Goal: Task Accomplishment & Management: Manage account settings

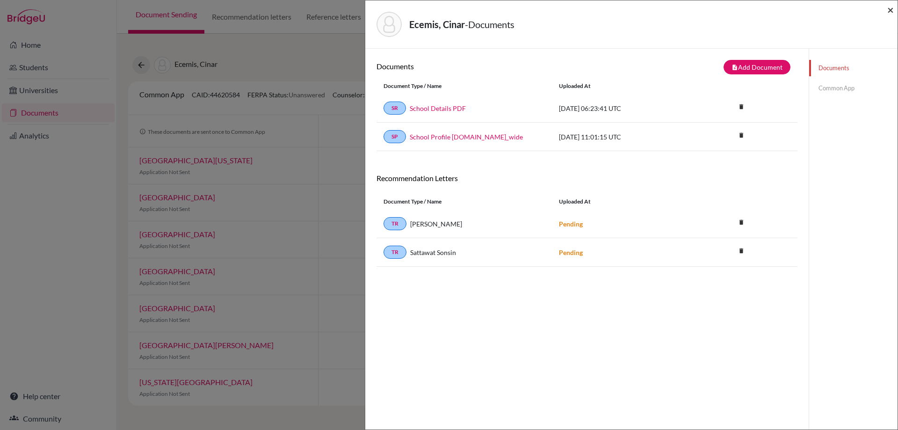
drag, startPoint x: 889, startPoint y: 11, endPoint x: 859, endPoint y: 10, distance: 30.0
click at [889, 11] on span "×" at bounding box center [891, 10] width 7 height 14
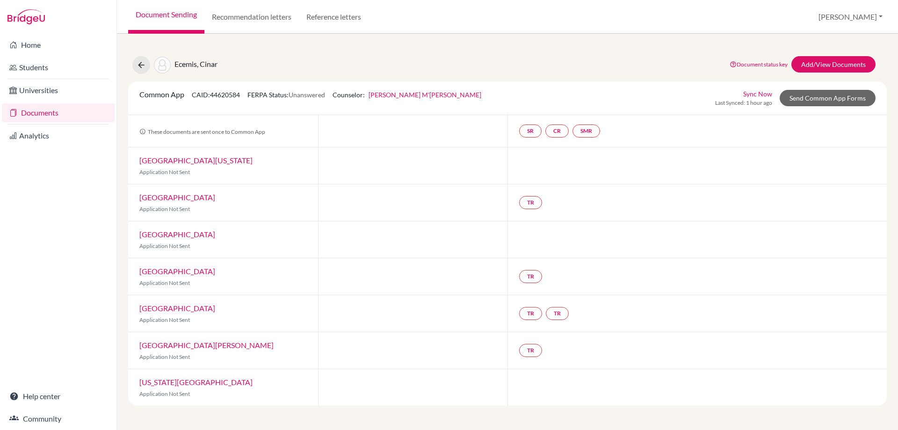
click at [32, 110] on link "Documents" at bounding box center [58, 112] width 113 height 19
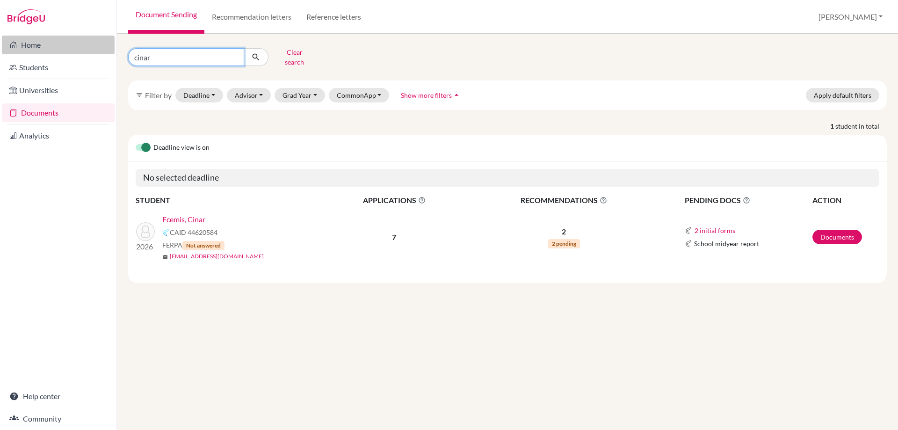
drag, startPoint x: 162, startPoint y: 59, endPoint x: 112, endPoint y: 50, distance: 50.6
click at [112, 50] on div "Home Students Universities Documents Analytics Help center Community Document S…" at bounding box center [449, 215] width 898 height 430
type input "rohan"
click button "submit" at bounding box center [256, 57] width 25 height 18
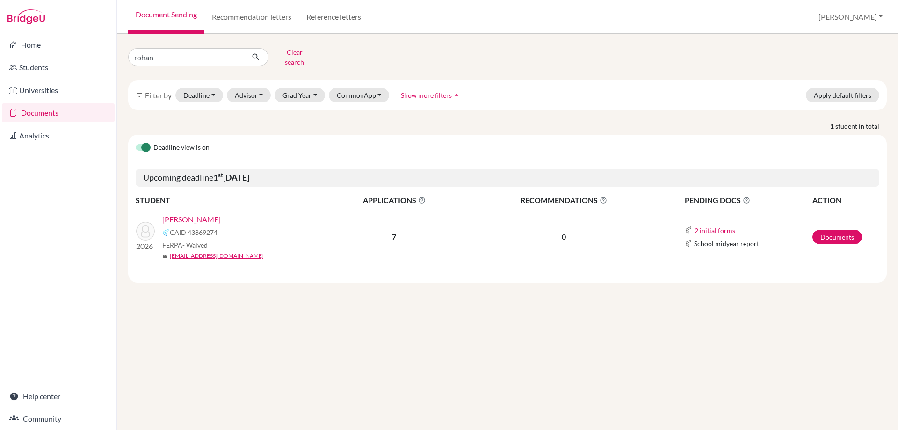
click at [173, 214] on link "Parasramka, Rohan" at bounding box center [191, 219] width 58 height 11
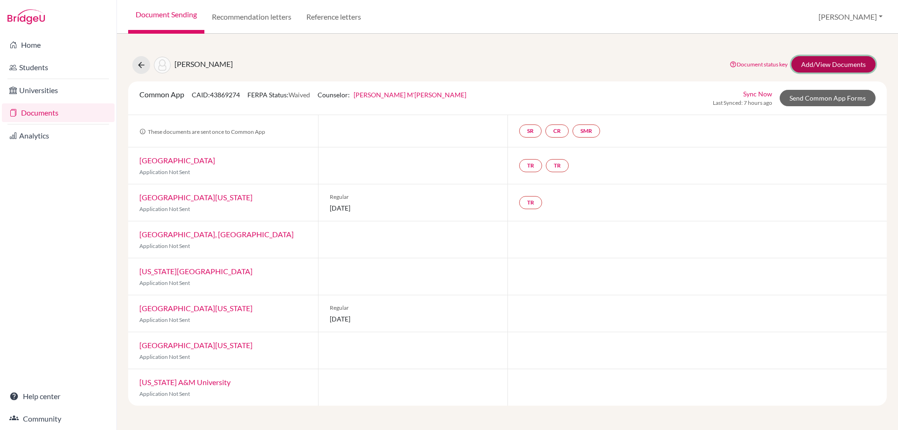
click at [816, 61] on link "Add/View Documents" at bounding box center [834, 64] width 84 height 16
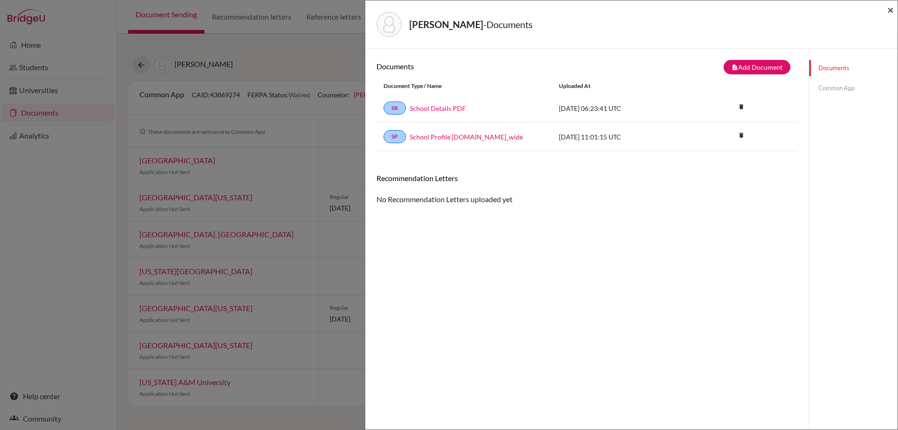
click at [890, 5] on span "×" at bounding box center [891, 10] width 7 height 14
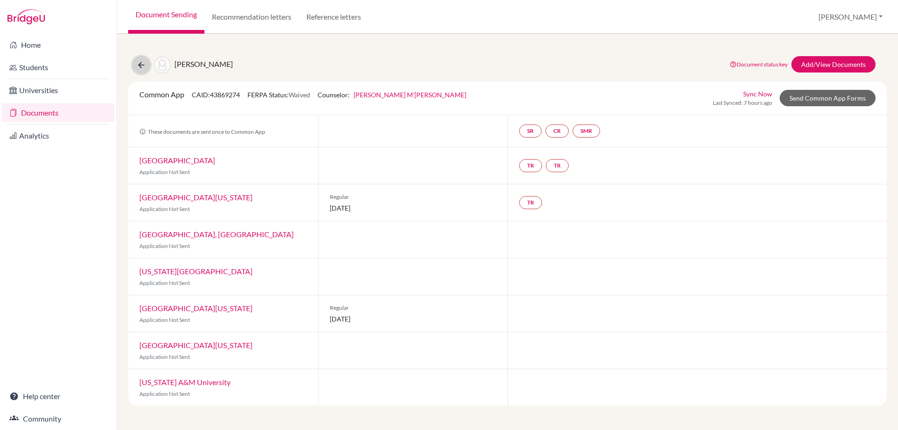
click at [140, 61] on icon at bounding box center [141, 64] width 9 height 9
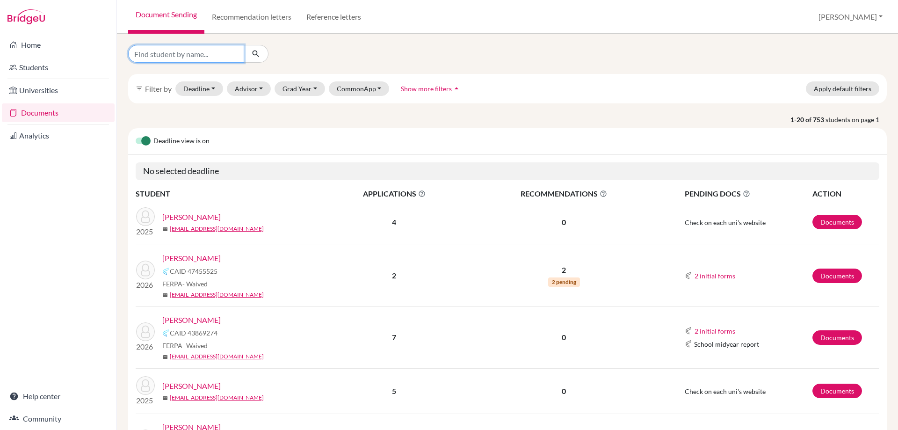
click at [159, 54] on input "Find student by name..." at bounding box center [186, 54] width 116 height 18
type input "[PERSON_NAME]"
click button "submit" at bounding box center [256, 54] width 25 height 18
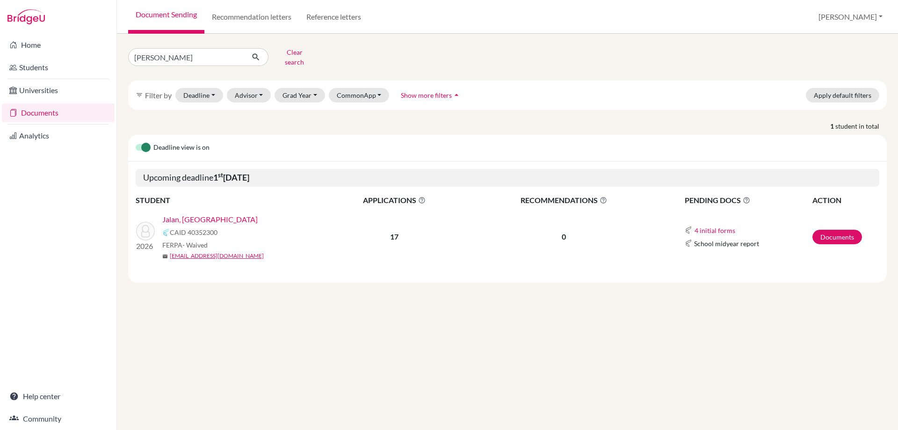
click at [185, 214] on link "Jalan, [GEOGRAPHIC_DATA]" at bounding box center [209, 219] width 95 height 11
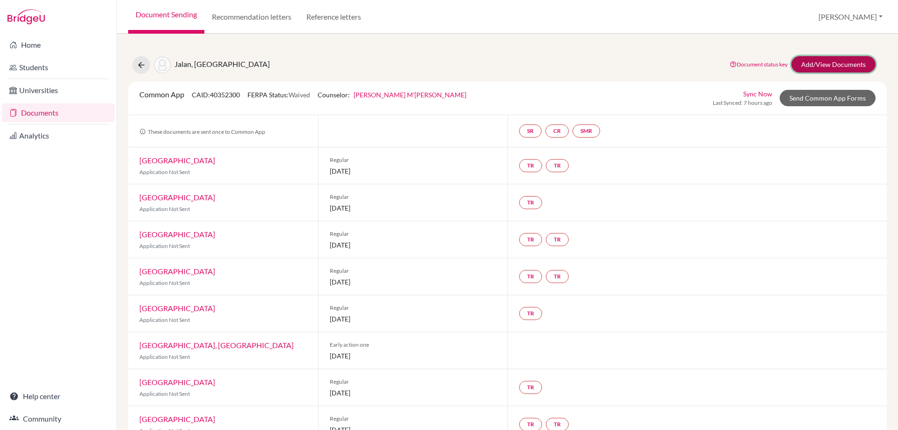
click at [814, 67] on link "Add/View Documents" at bounding box center [834, 64] width 84 height 16
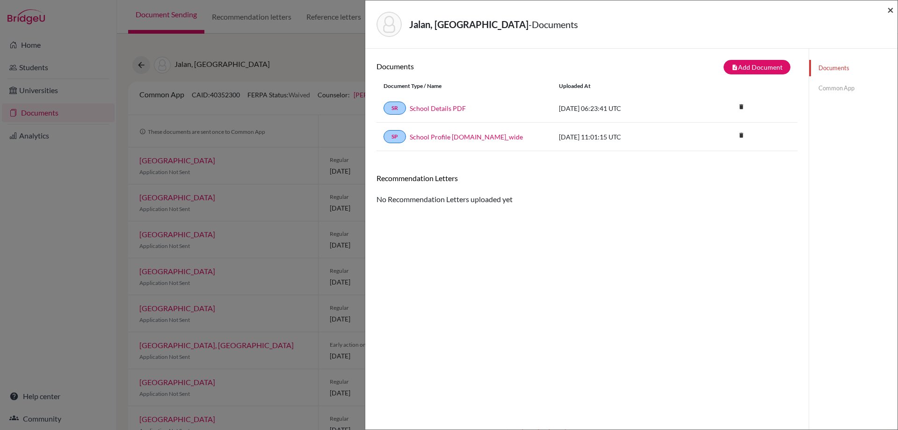
click at [889, 12] on span "×" at bounding box center [891, 10] width 7 height 14
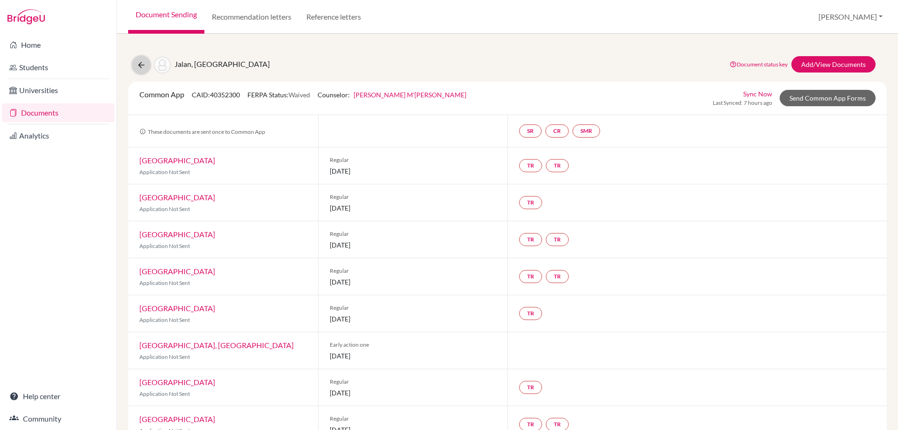
click at [146, 61] on button at bounding box center [141, 65] width 18 height 18
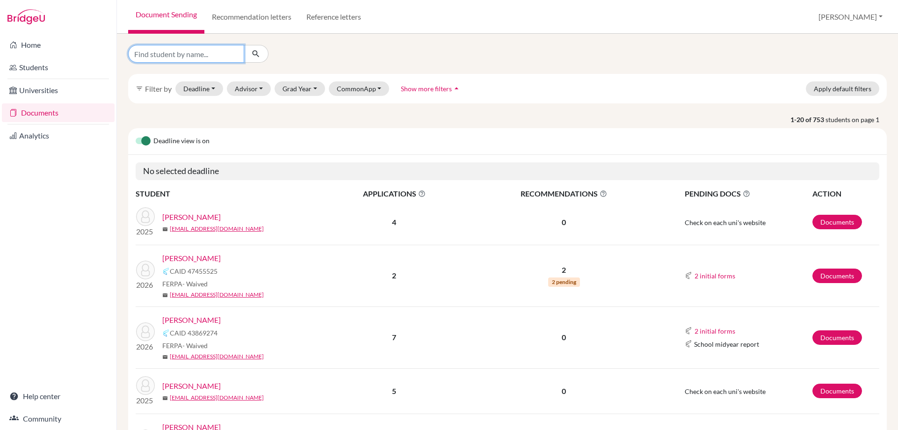
click at [168, 54] on input "Find student by name..." at bounding box center [186, 54] width 116 height 18
type input "aryan"
click button "submit" at bounding box center [256, 54] width 25 height 18
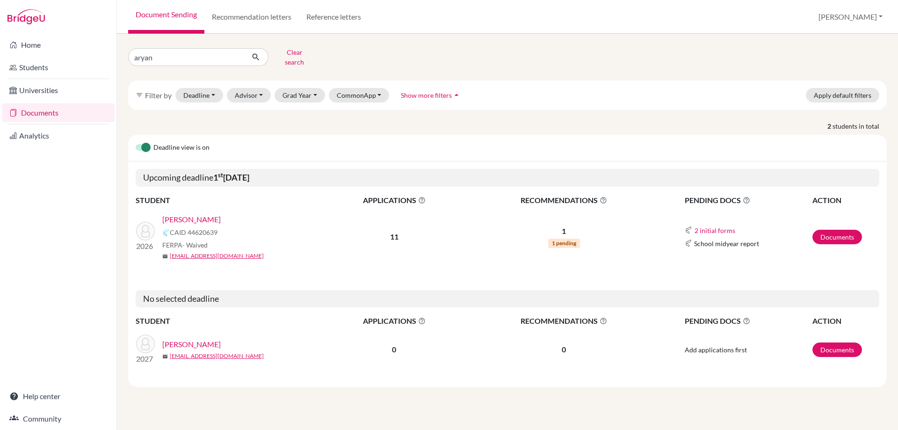
click at [206, 214] on link "[PERSON_NAME]" at bounding box center [191, 219] width 58 height 11
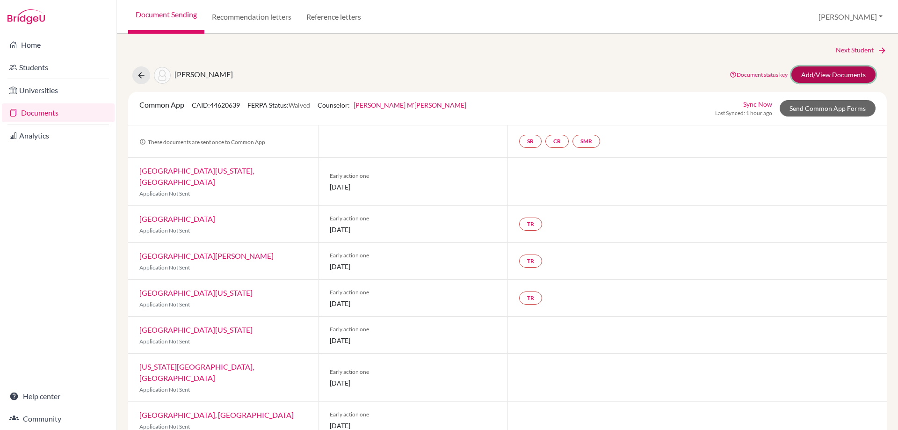
click at [797, 75] on link "Add/View Documents" at bounding box center [834, 74] width 84 height 16
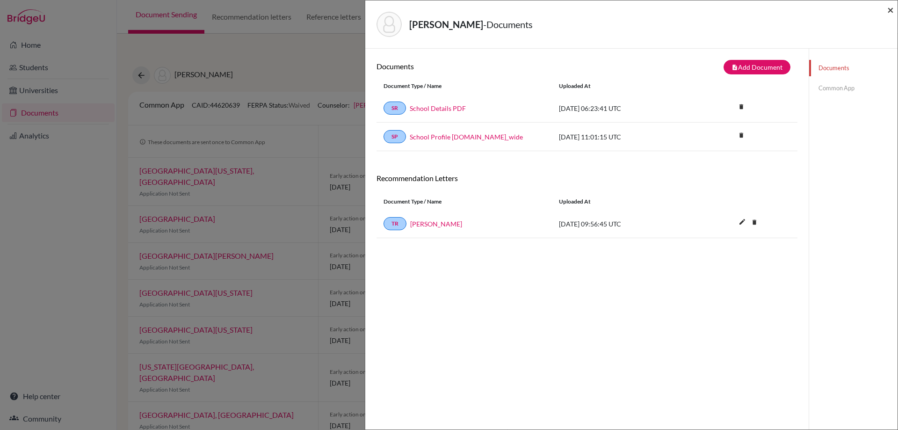
click at [894, 11] on span "×" at bounding box center [891, 10] width 7 height 14
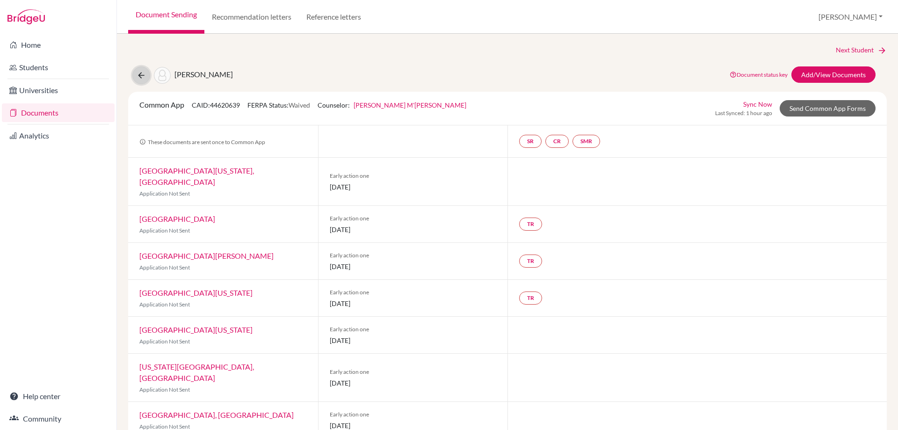
click at [138, 75] on icon at bounding box center [141, 75] width 9 height 9
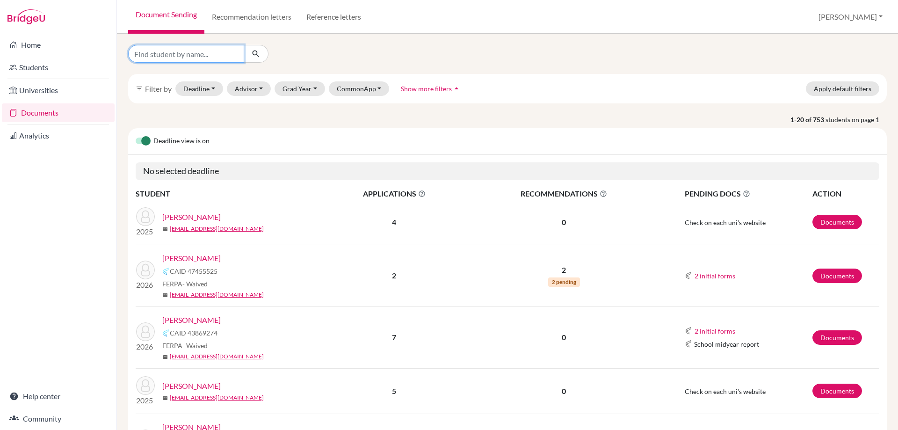
click at [173, 59] on input "Find student by name..." at bounding box center [186, 54] width 116 height 18
type input "shrey"
click button "submit" at bounding box center [256, 54] width 25 height 18
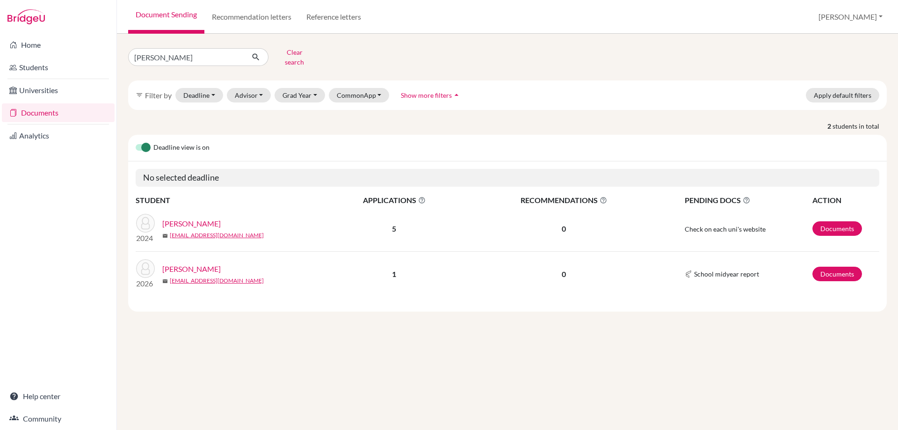
click at [188, 264] on link "[PERSON_NAME]" at bounding box center [191, 268] width 58 height 11
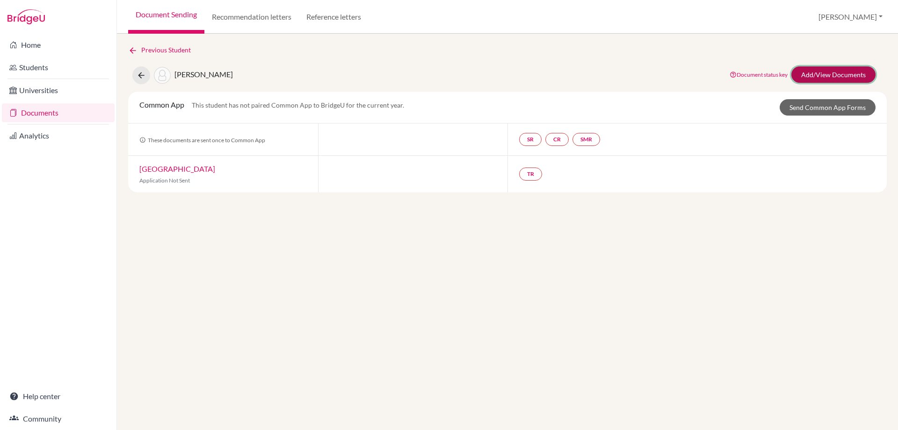
click at [827, 77] on link "Add/View Documents" at bounding box center [834, 74] width 84 height 16
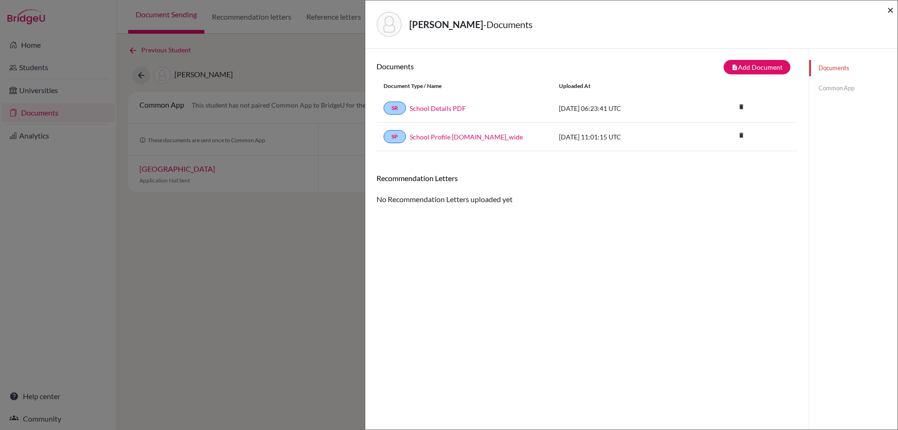
click at [893, 9] on span "×" at bounding box center [891, 10] width 7 height 14
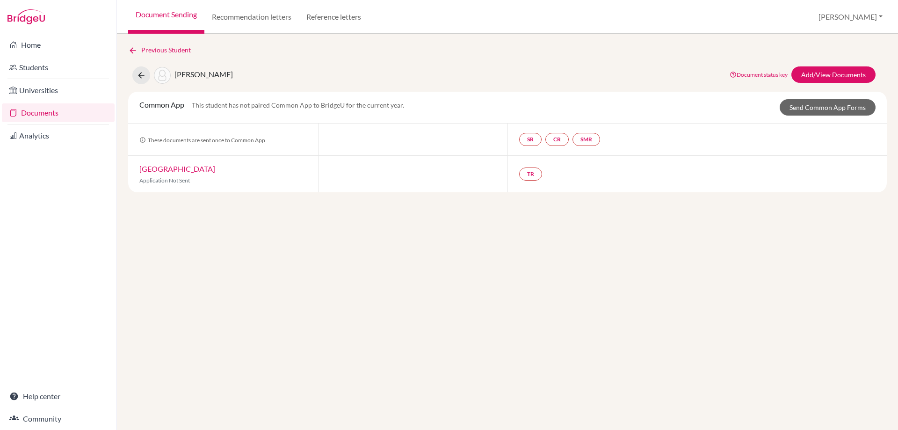
click at [452, 300] on div "Previous Student [PERSON_NAME] Document status key TR Requirement. Document not…" at bounding box center [507, 232] width 781 height 396
